Goal: Find specific page/section: Find specific page/section

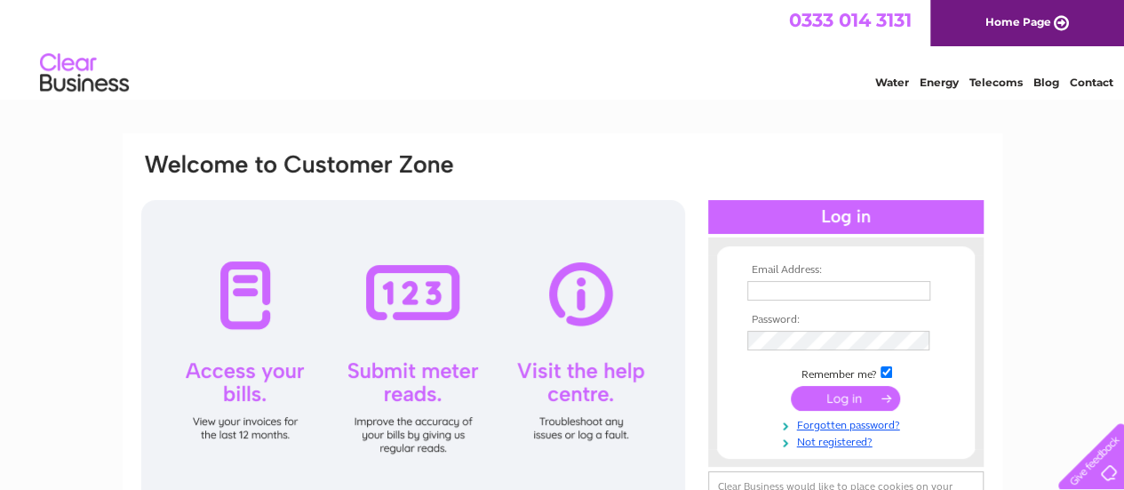
type input "[EMAIL_ADDRESS][DOMAIN_NAME]"
click at [836, 396] on input "submit" at bounding box center [845, 398] width 109 height 25
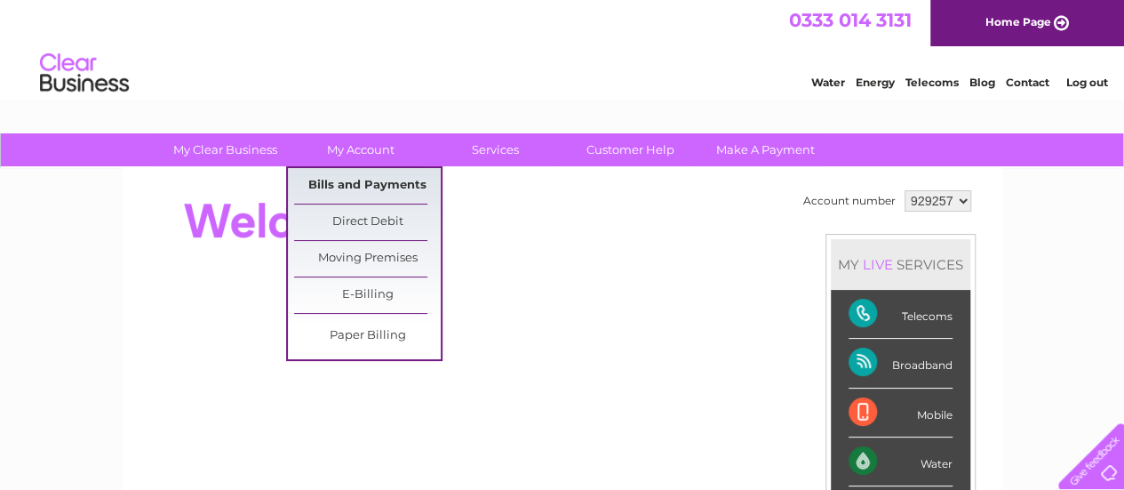
click at [377, 185] on link "Bills and Payments" at bounding box center [367, 186] width 147 height 36
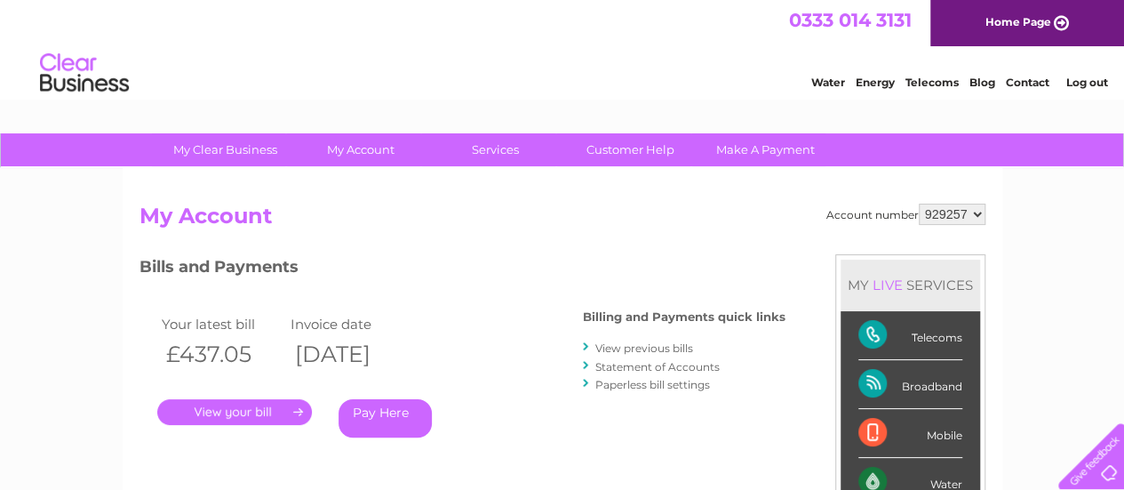
click at [663, 348] on link "View previous bills" at bounding box center [645, 347] width 98 height 13
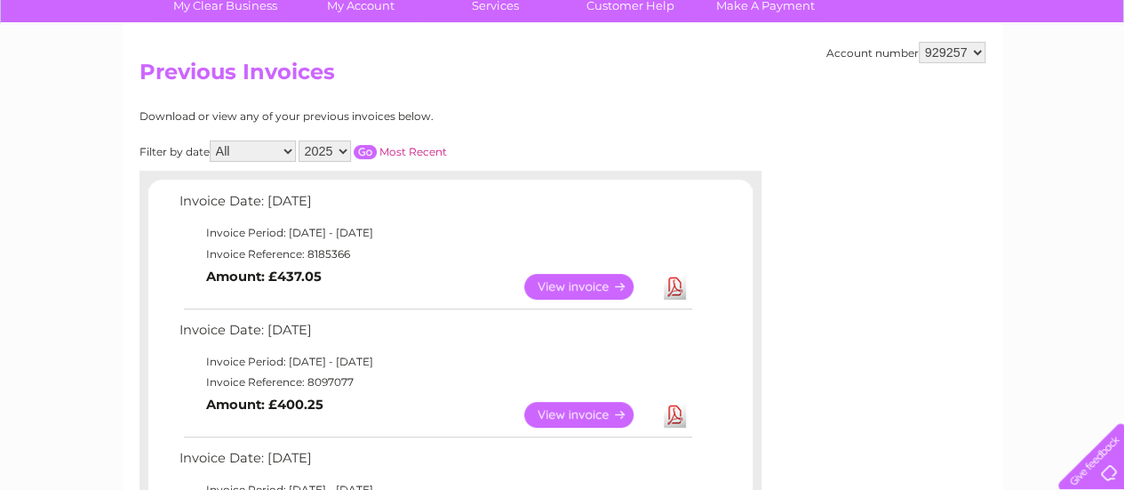
scroll to position [178, 0]
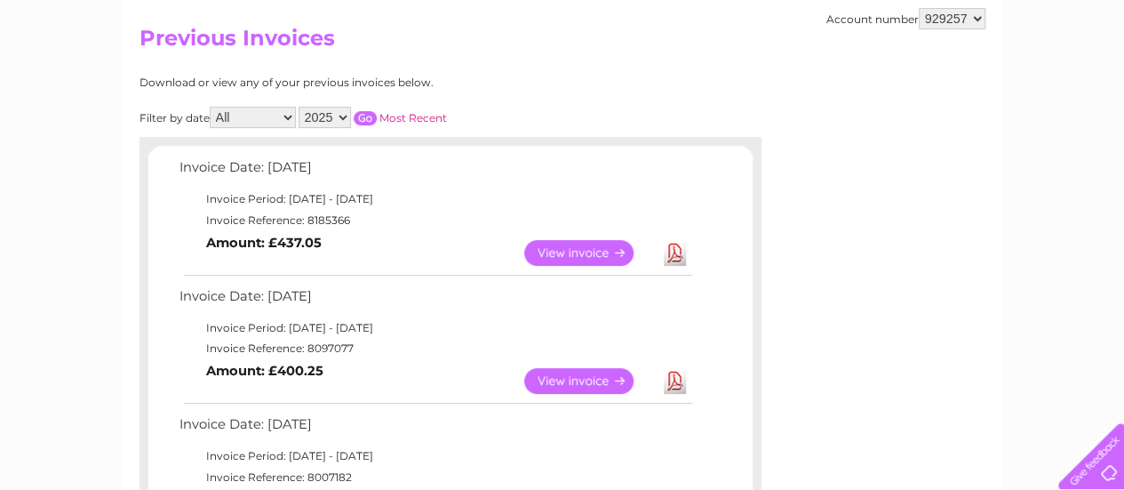
click at [571, 250] on link "View" at bounding box center [589, 253] width 131 height 26
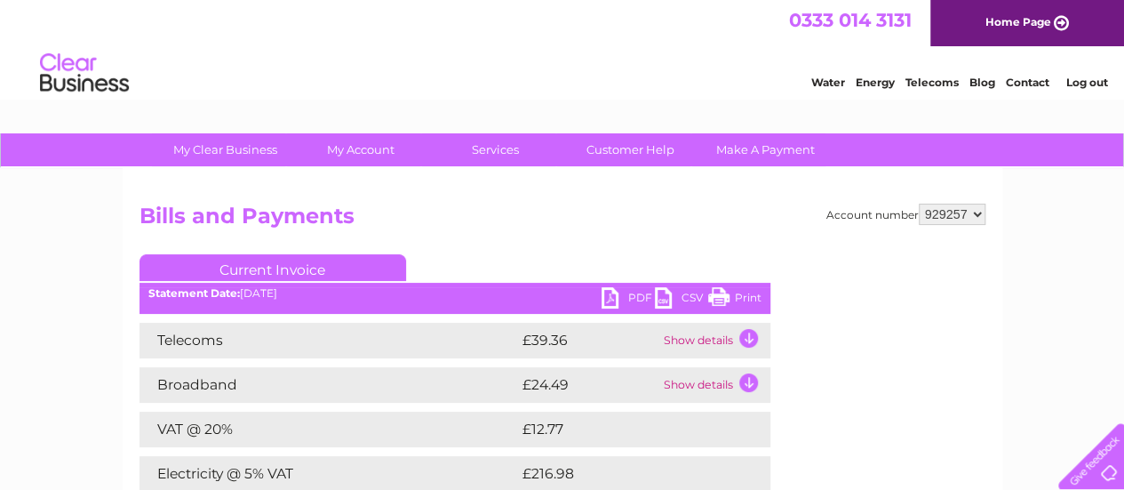
click at [1081, 81] on link "Log out" at bounding box center [1087, 82] width 42 height 13
